Goal: Task Accomplishment & Management: Complete application form

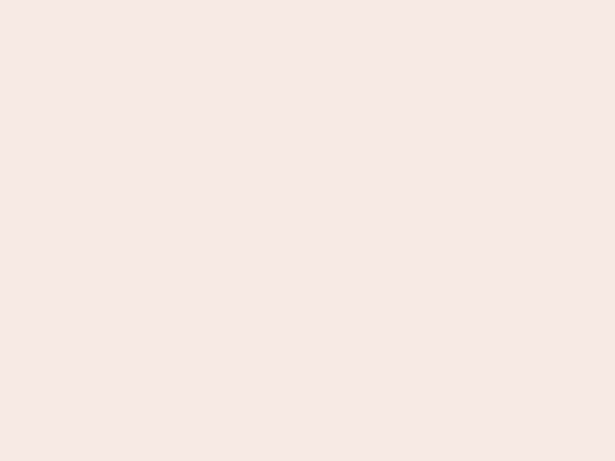
click at [308, 231] on nb-app "Almost there Thank you for registering for Newbook. Your account is under revie…" at bounding box center [307, 230] width 615 height 461
click at [308, 0] on nb-app "Almost there Thank you for registering for Newbook. Your account is under revie…" at bounding box center [307, 230] width 615 height 461
click at [329, 0] on nb-app "Almost there Thank you for registering for Newbook. Your account is under revie…" at bounding box center [307, 230] width 615 height 461
click at [308, 231] on nb-app "Almost there Thank you for registering for Newbook. Your account is under revie…" at bounding box center [307, 230] width 615 height 461
click at [308, 0] on nb-app "Almost there Thank you for registering for Newbook. Your account is under revie…" at bounding box center [307, 230] width 615 height 461
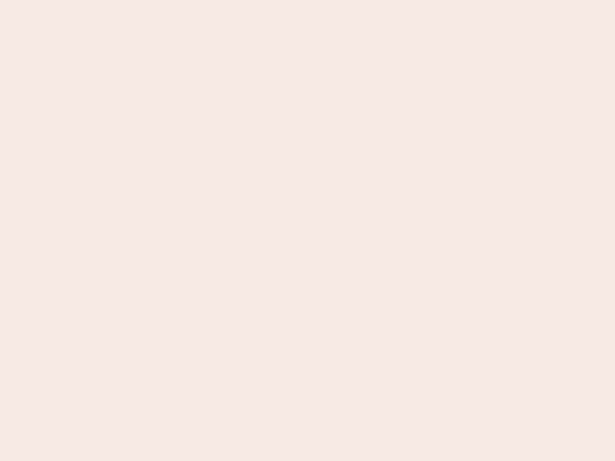
click at [215, 0] on nb-app "Almost there Thank you for registering for Newbook. Your account is under revie…" at bounding box center [307, 230] width 615 height 461
click at [308, 231] on nb-app "Almost there Thank you for registering for Newbook. Your account is under revie…" at bounding box center [307, 230] width 615 height 461
click at [308, 0] on nb-app "Almost there Thank you for registering for Newbook. Your account is under revie…" at bounding box center [307, 230] width 615 height 461
click at [215, 0] on nb-app "Almost there Thank you for registering for Newbook. Your account is under revie…" at bounding box center [307, 230] width 615 height 461
click at [308, 231] on nb-app "Almost there Thank you for registering for Newbook. Your account is under revie…" at bounding box center [307, 230] width 615 height 461
